Goal: Transaction & Acquisition: Book appointment/travel/reservation

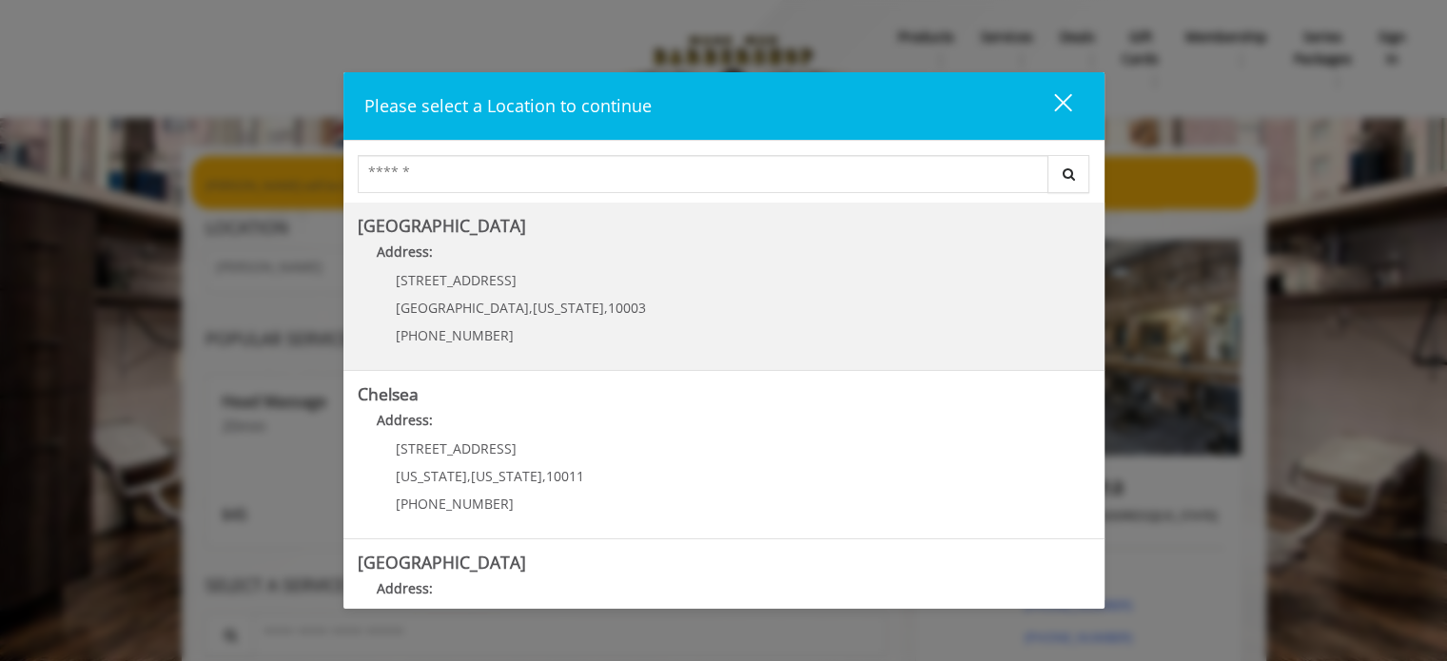
click at [518, 290] on div "60 E 8th St Manhattan , New York , 10003 (212) 598-1840" at bounding box center [507, 314] width 298 height 83
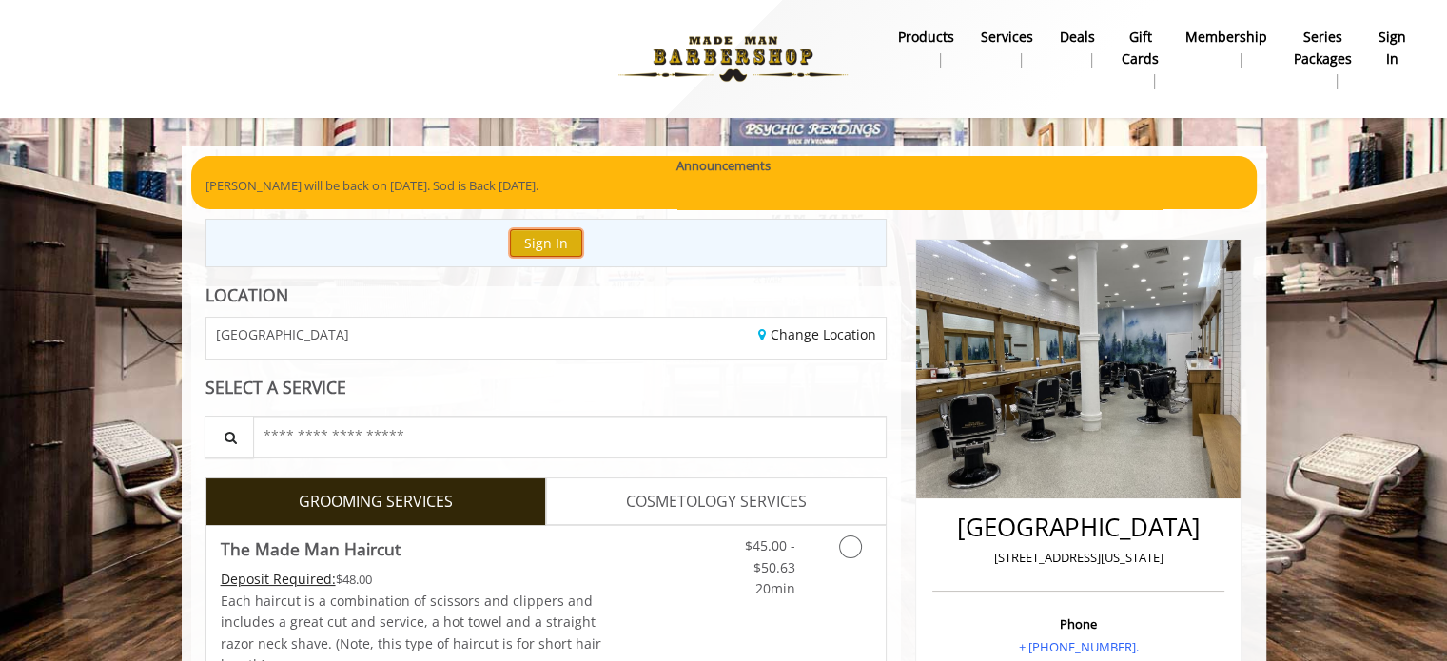
click at [528, 231] on button "Sign In" at bounding box center [546, 243] width 72 height 28
click at [1382, 34] on b "sign in" at bounding box center [1393, 48] width 28 height 43
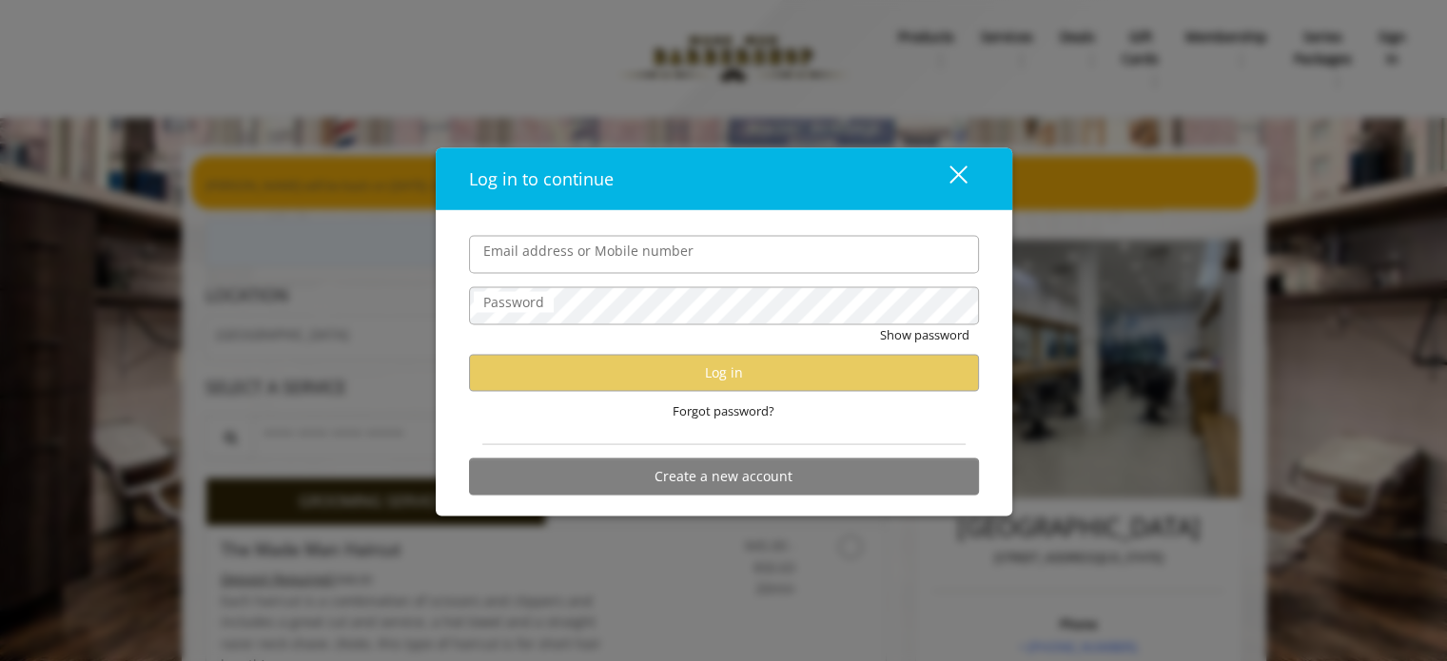
click at [967, 176] on button "close" at bounding box center [946, 178] width 65 height 39
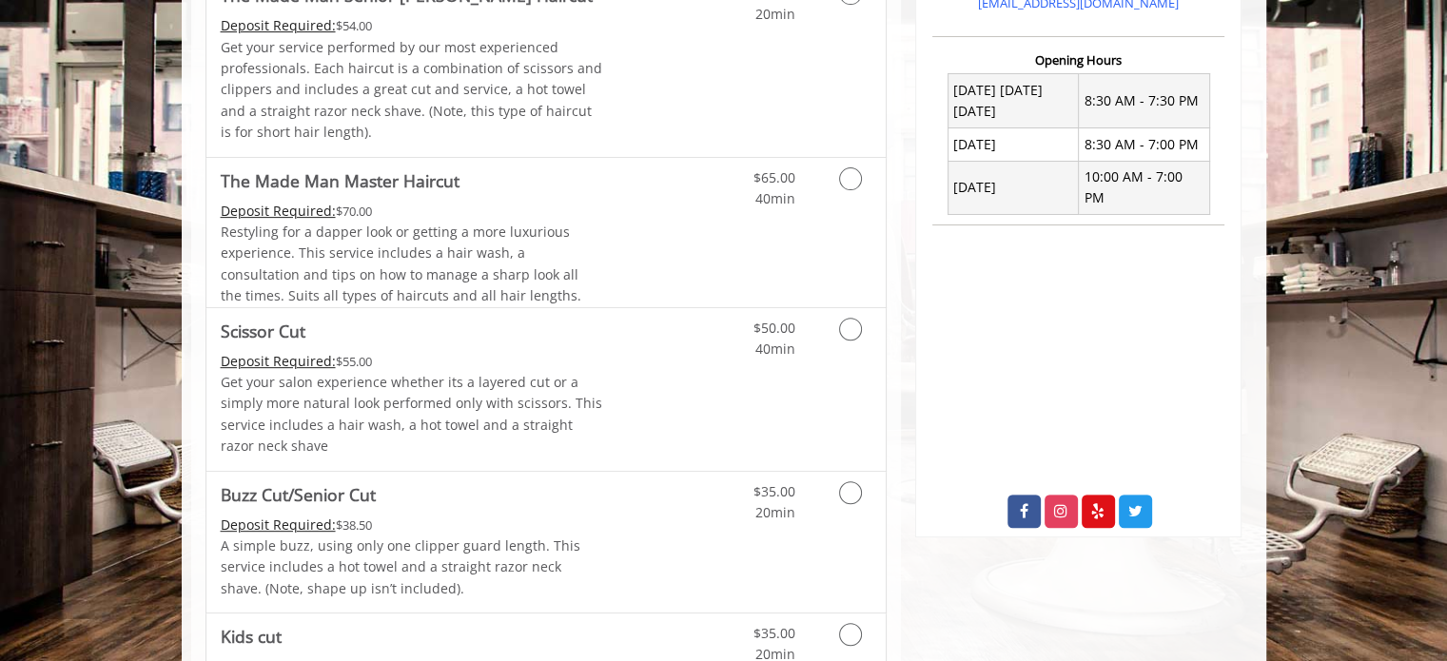
scroll to position [761, 0]
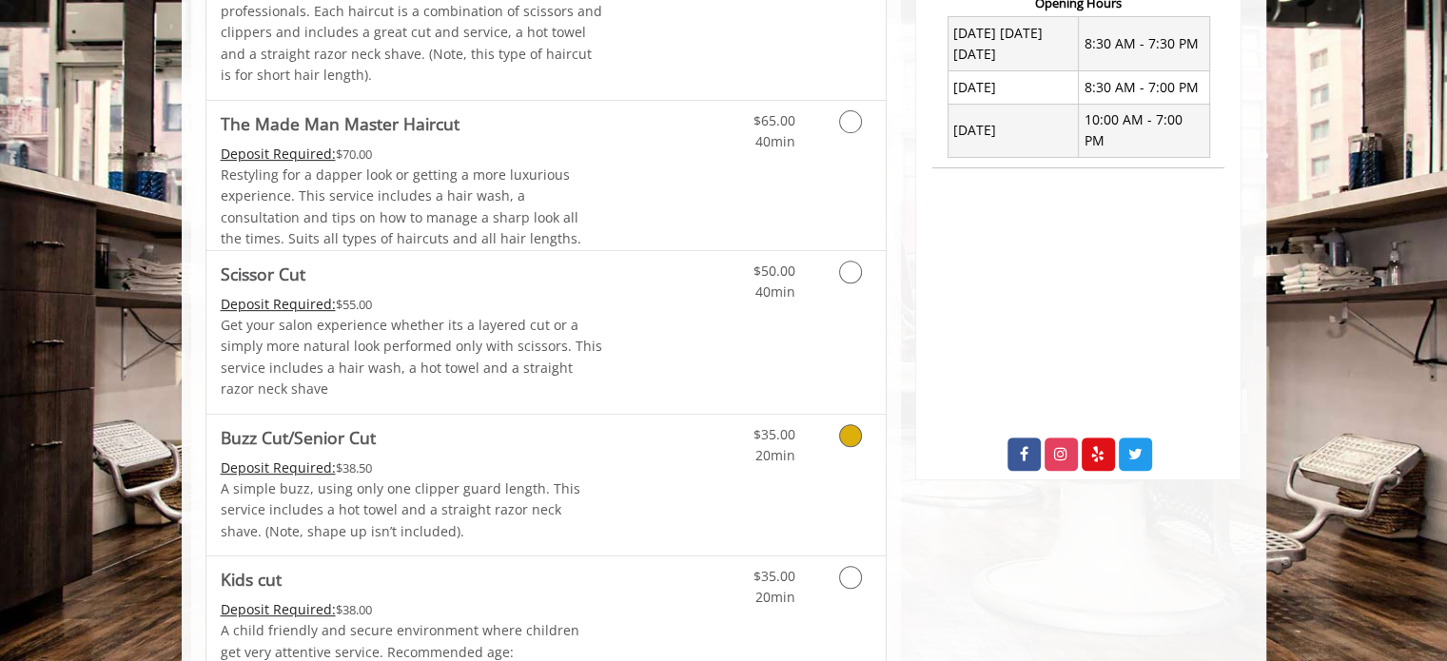
click at [845, 432] on icon "Grooming services" at bounding box center [850, 435] width 23 height 23
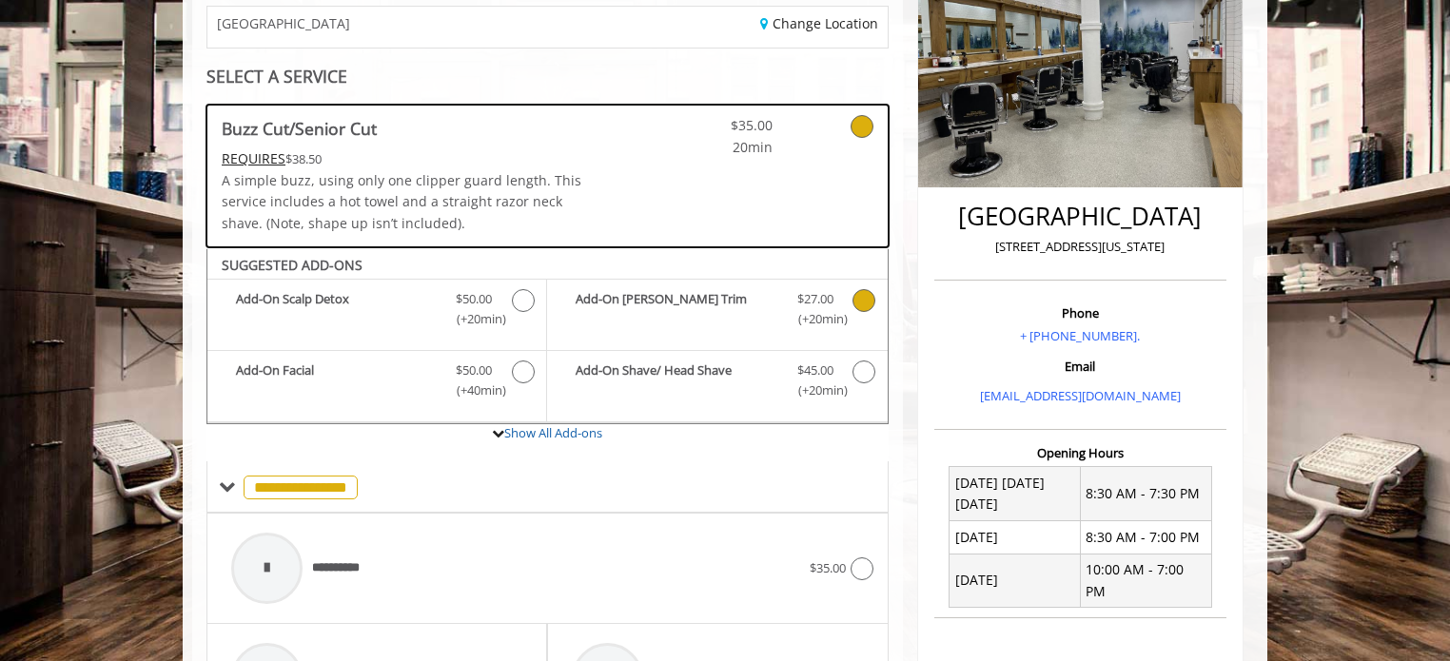
scroll to position [304, 0]
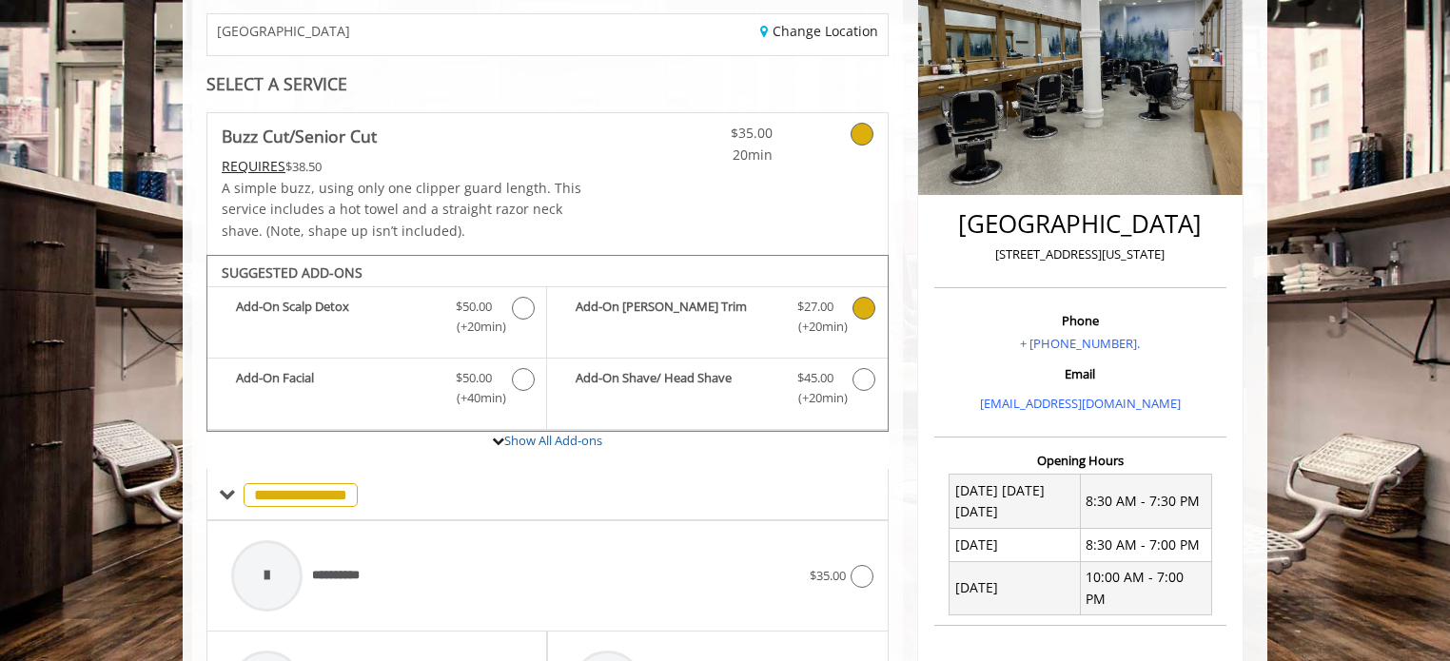
click at [860, 306] on icon "Buzz Cut/Senior Cut Add-onS" at bounding box center [864, 308] width 23 height 23
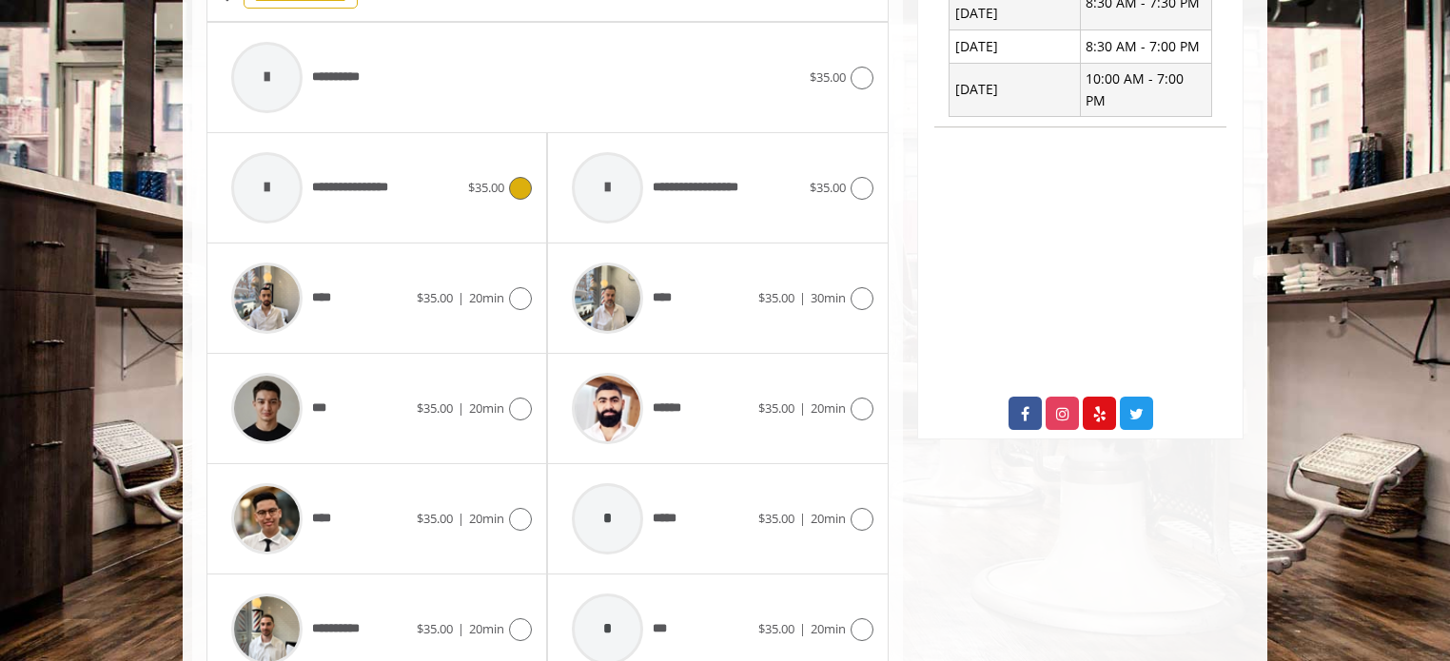
scroll to position [811, 0]
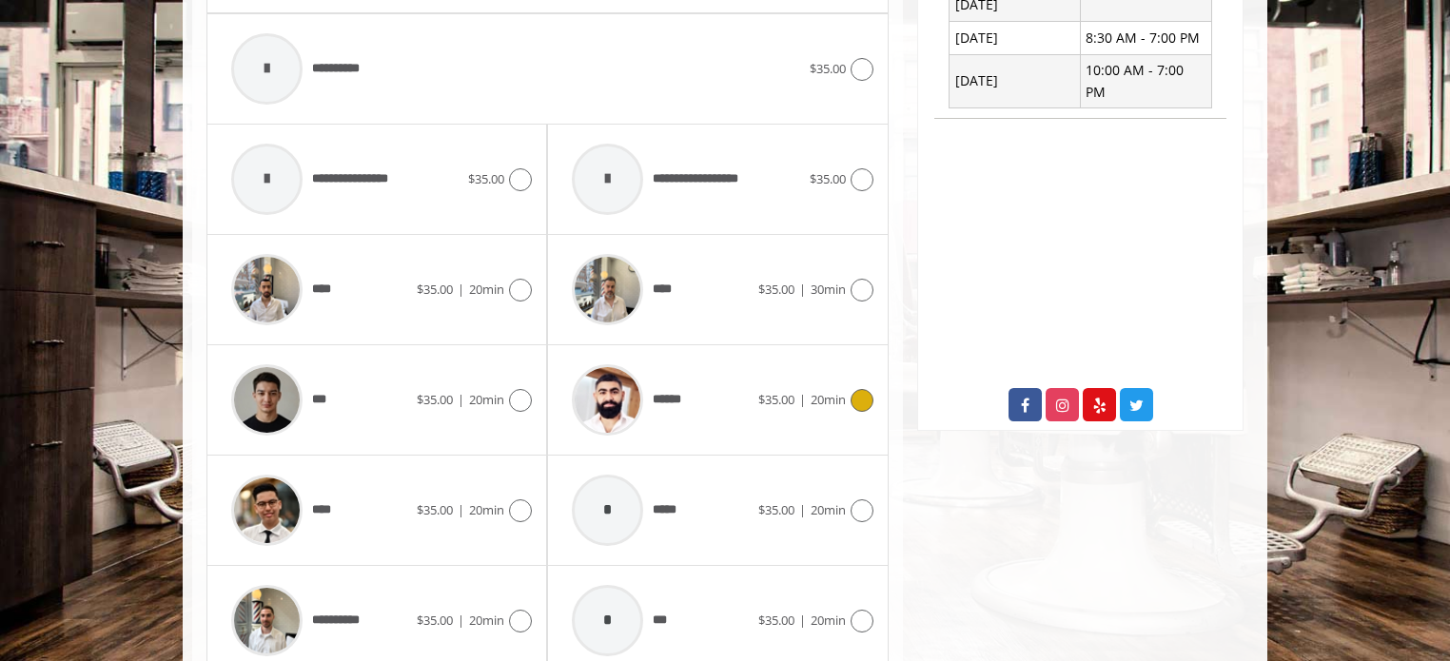
click at [855, 404] on icon at bounding box center [862, 400] width 23 height 23
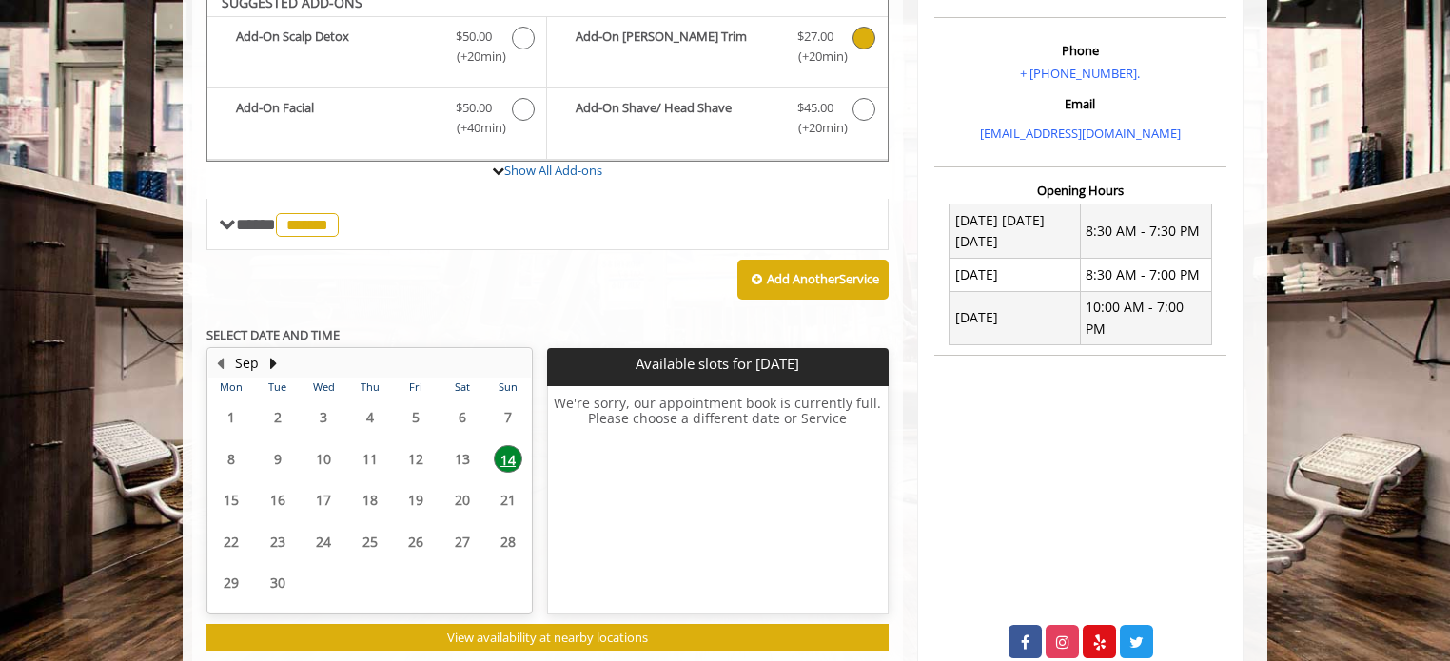
scroll to position [558, 0]
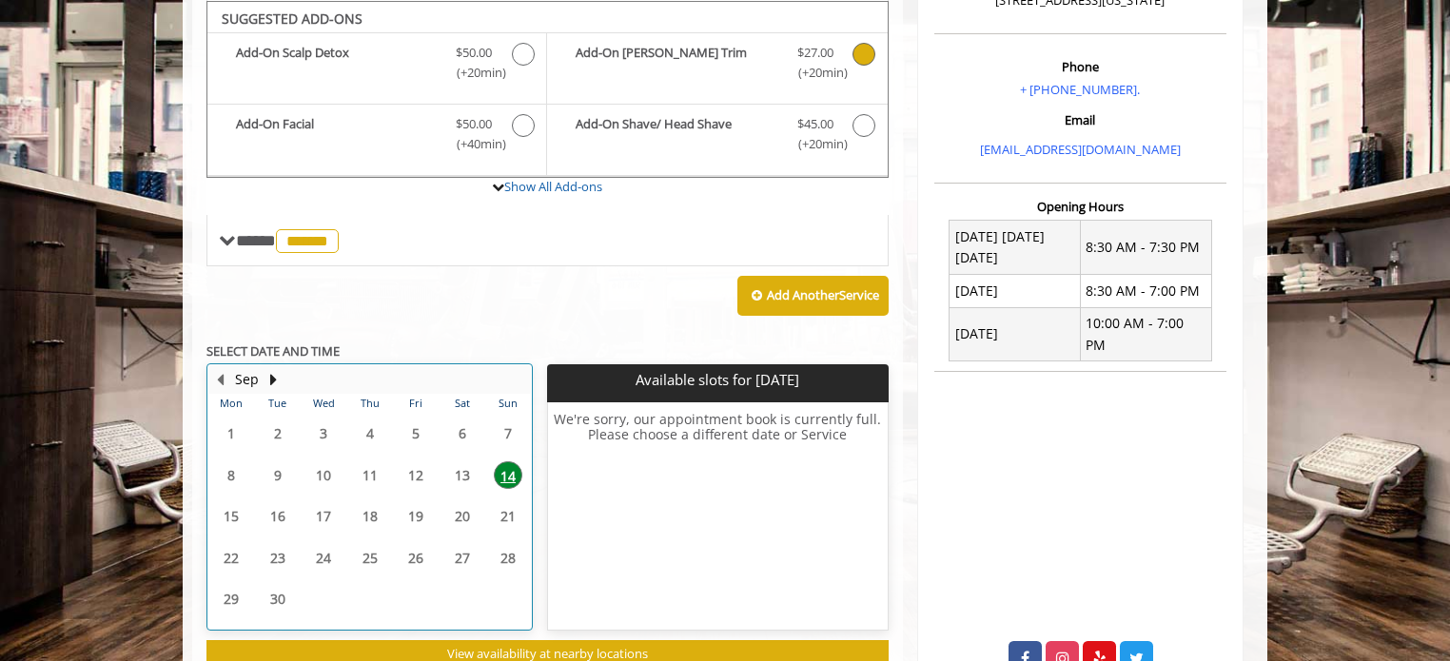
click at [415, 507] on table "Mon Tue Wed Thu Fri Sat Sun 1 2 3 4 5 6 7 8 9 10 11 12 13 14 15 16 17 18 19 20 …" at bounding box center [369, 511] width 323 height 235
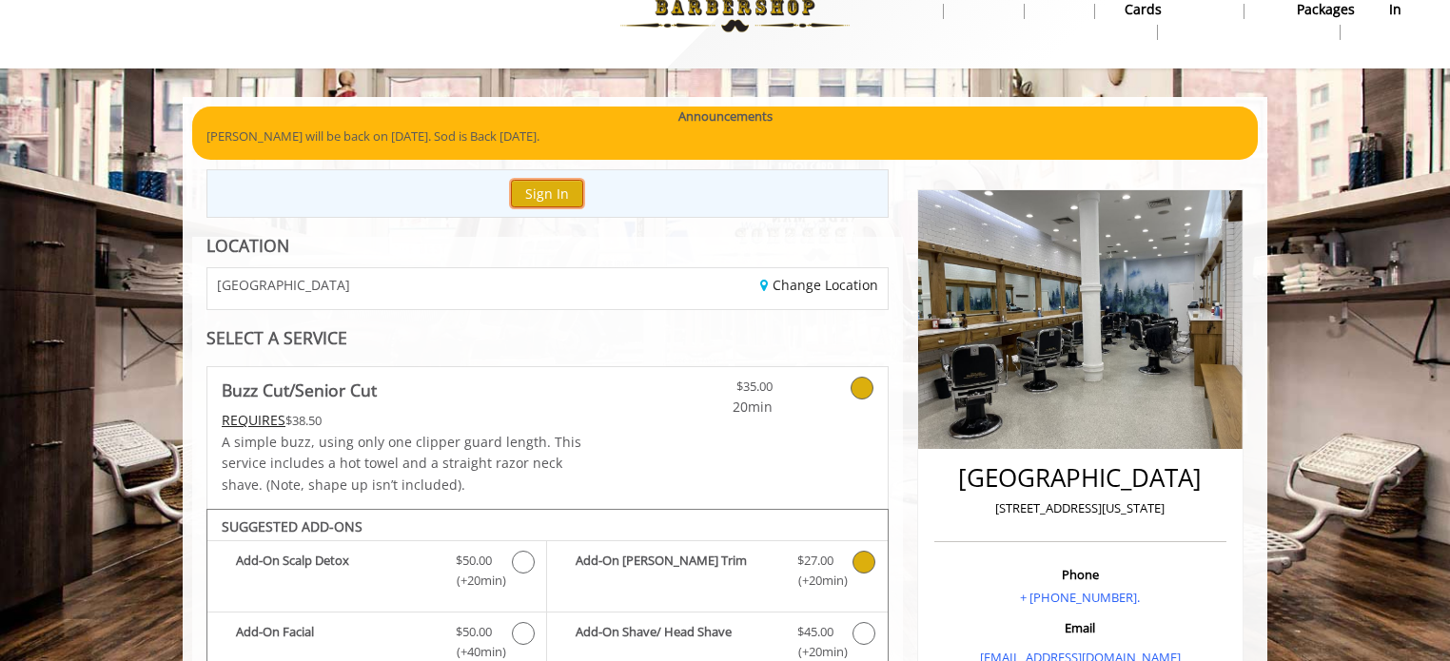
click at [554, 193] on button "Sign In" at bounding box center [547, 194] width 72 height 28
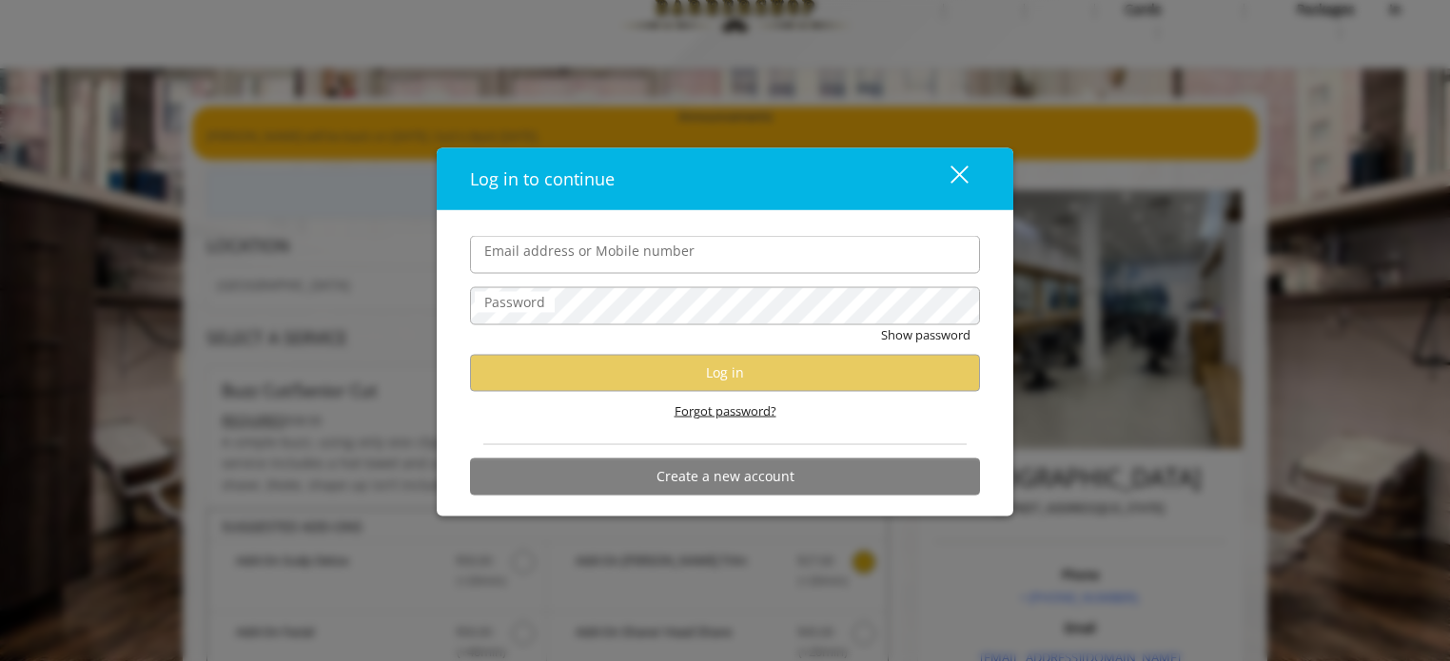
click at [702, 417] on span "Forgot password?" at bounding box center [726, 411] width 102 height 20
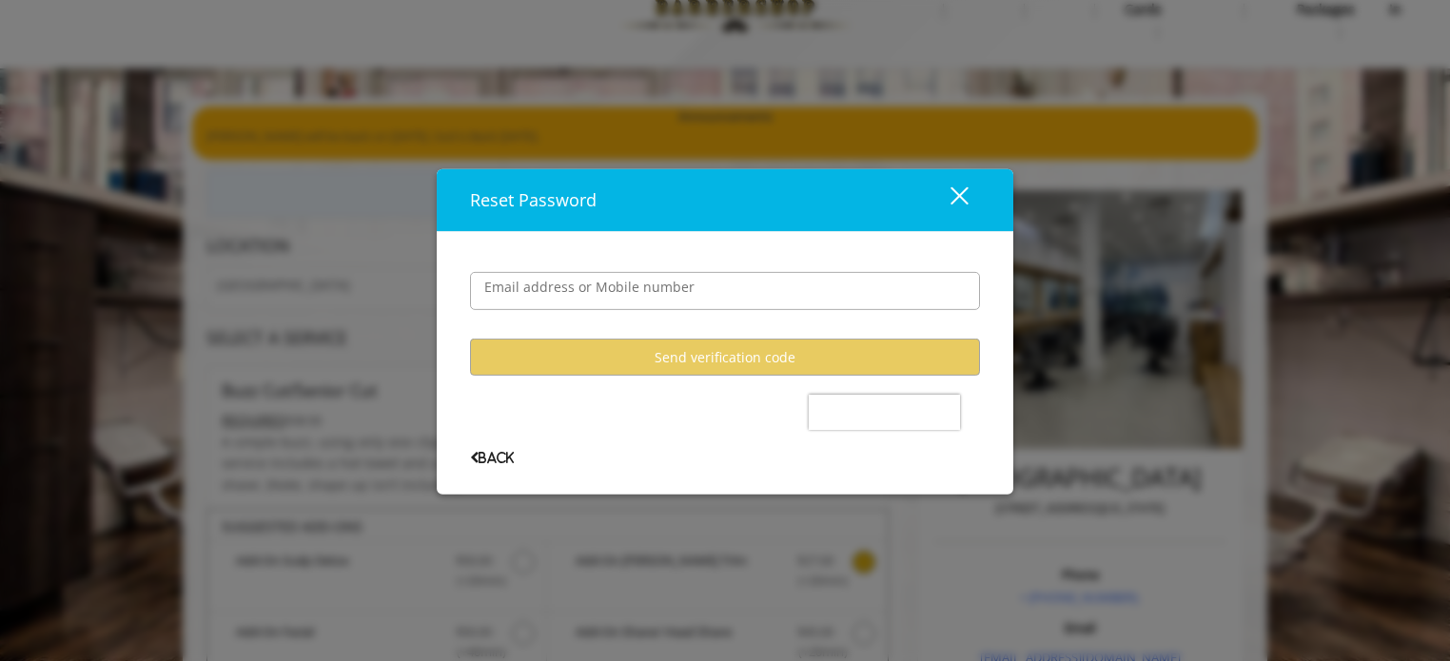
click at [960, 199] on div "close dialog" at bounding box center [960, 196] width 18 height 18
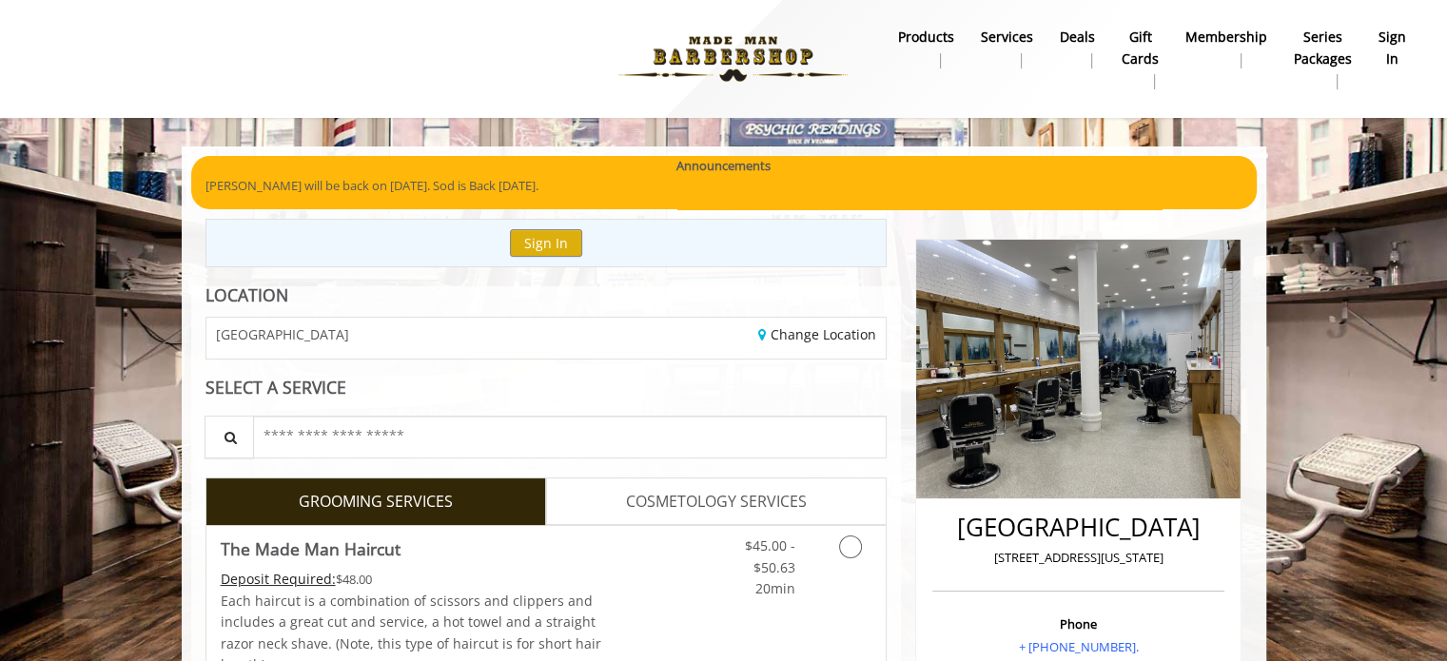
click at [1404, 41] on b "sign in" at bounding box center [1393, 48] width 28 height 43
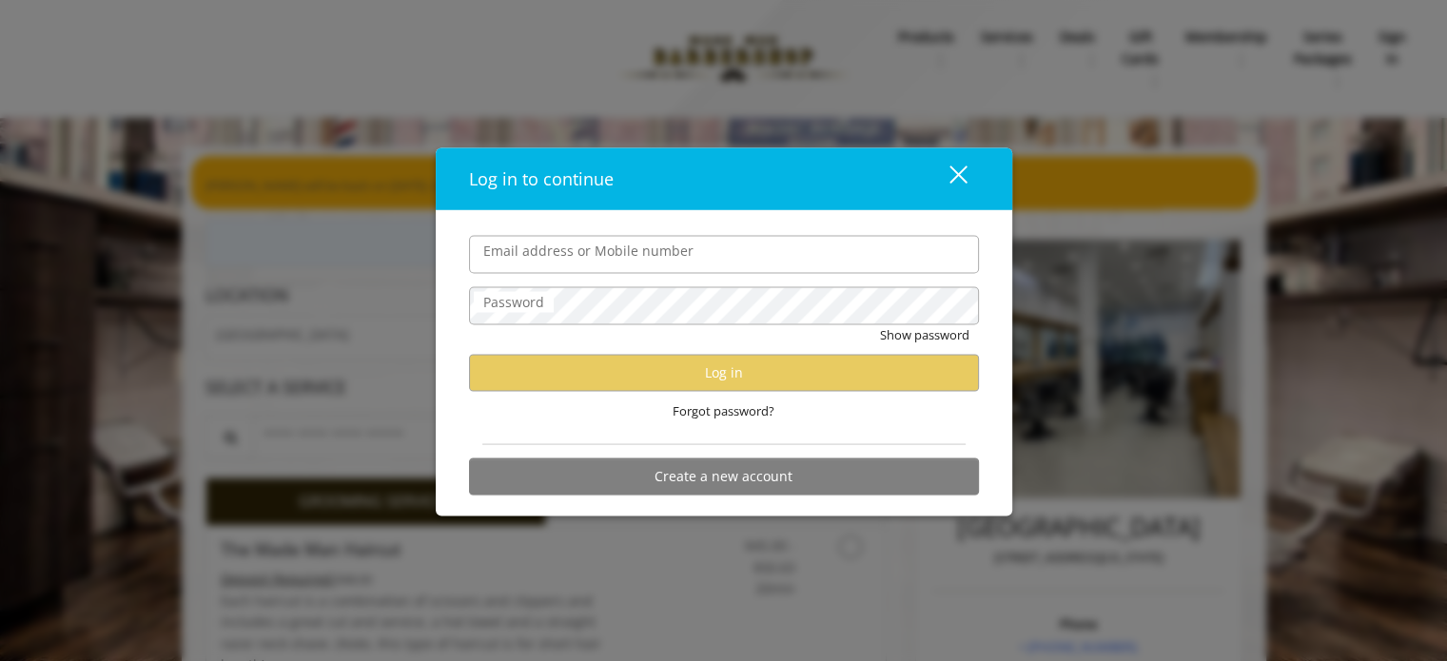
click at [952, 174] on div "close" at bounding box center [947, 179] width 38 height 29
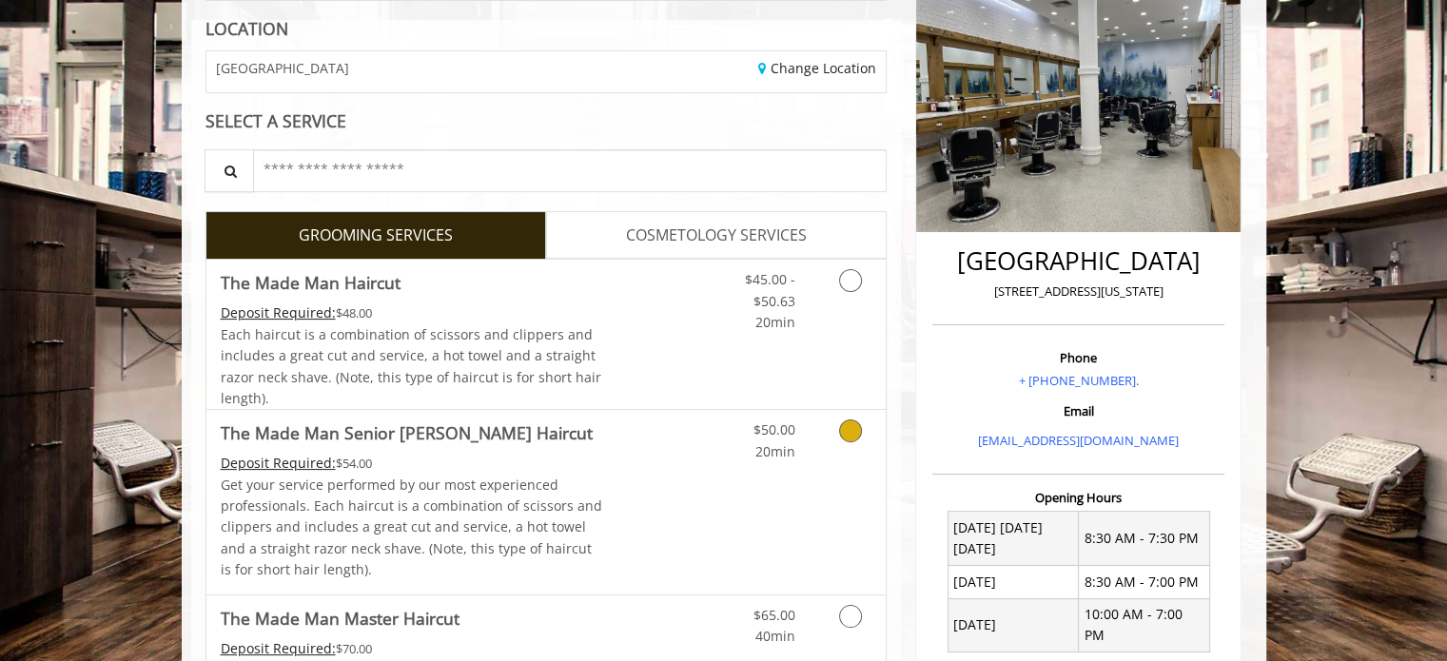
scroll to position [253, 0]
